Goal: Find specific page/section: Find specific page/section

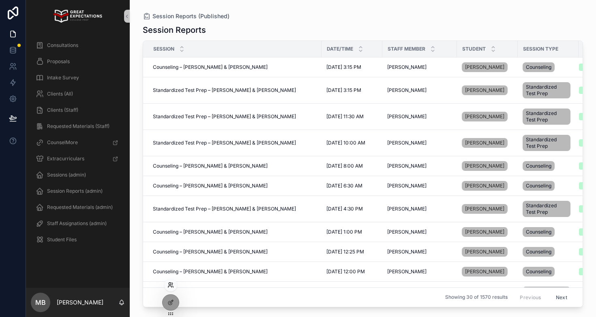
click at [170, 287] on icon at bounding box center [170, 285] width 6 height 6
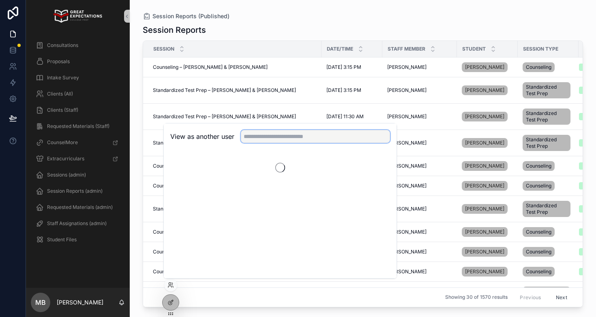
click at [278, 137] on input "text" at bounding box center [315, 136] width 149 height 13
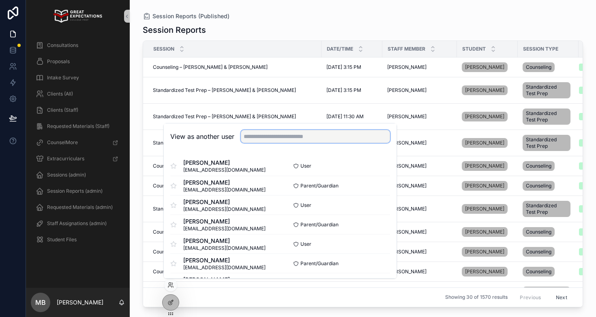
type input "*"
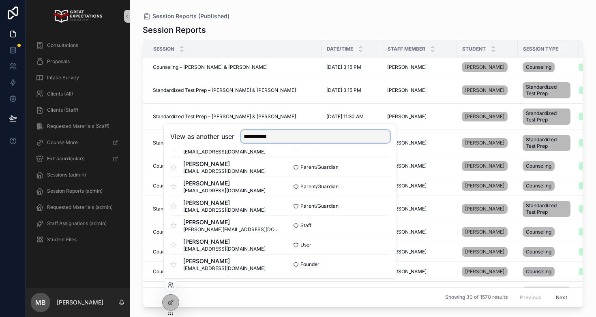
scroll to position [235, 0]
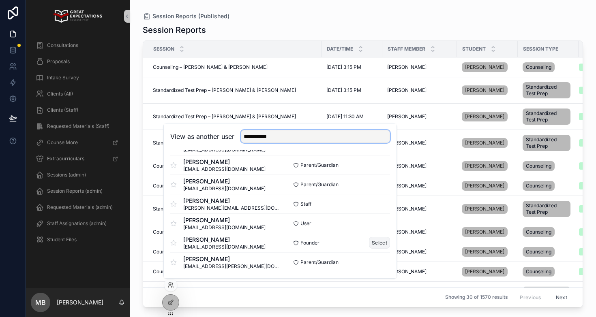
type input "**********"
click at [380, 243] on button "Select" at bounding box center [379, 243] width 21 height 12
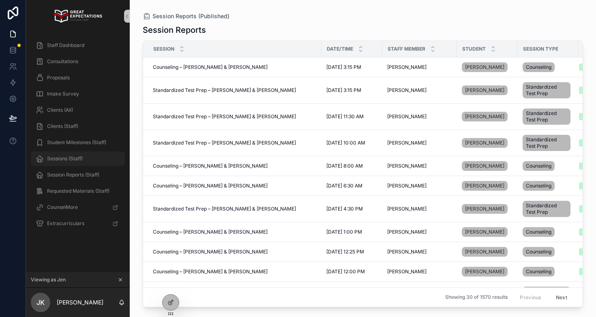
click at [67, 158] on span "Sessions (Staff)" at bounding box center [65, 159] width 36 height 6
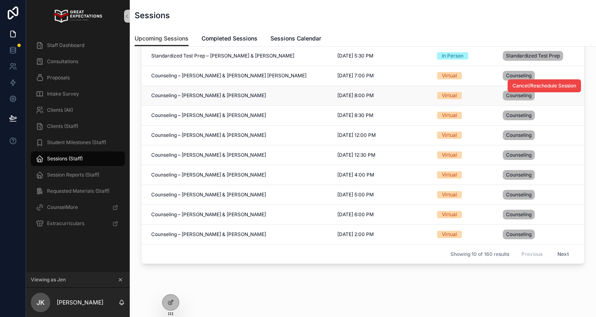
scroll to position [86, 0]
